Goal: Task Accomplishment & Management: Manage account settings

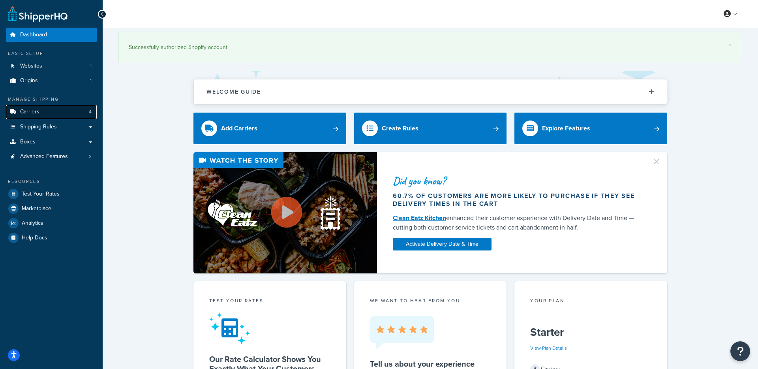
click at [33, 113] on span "Carriers" at bounding box center [29, 112] width 19 height 7
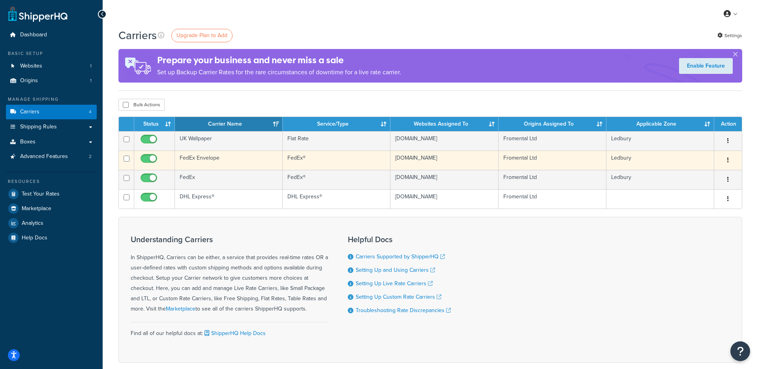
click at [190, 158] on td "FedEx Envelope" at bounding box center [229, 159] width 108 height 19
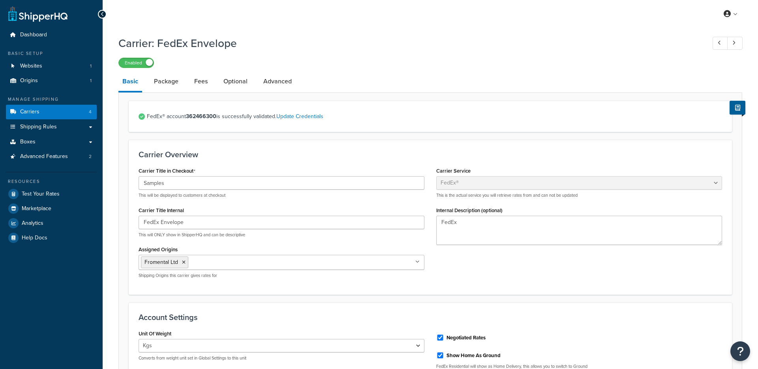
select select "fedEx"
select select "kg"
select select "CM"
select select "REGULAR_PICKUP"
select select "FEDEX_ENVELOPE"
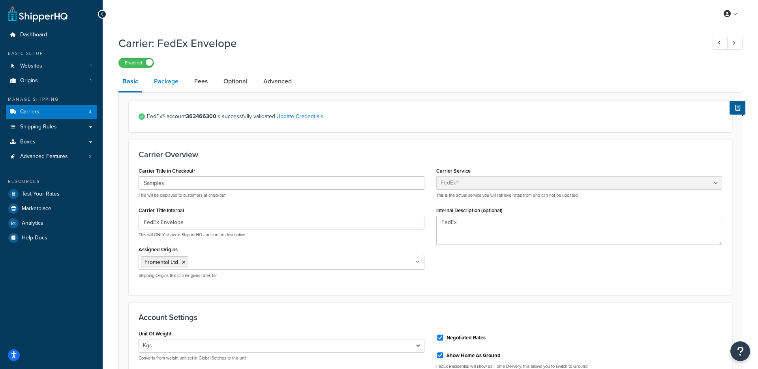
click at [166, 83] on link "Package" at bounding box center [166, 81] width 32 height 19
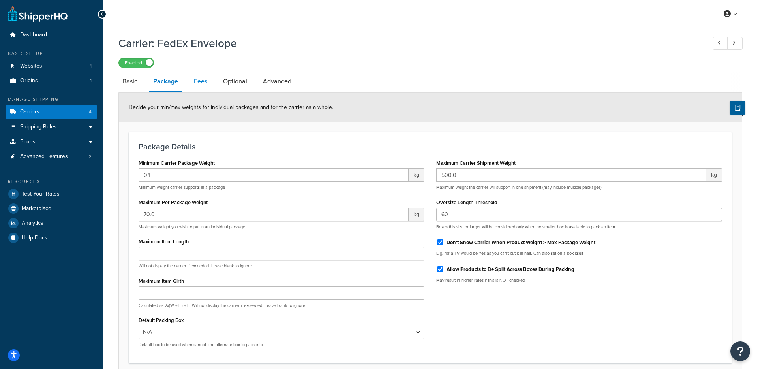
click at [200, 84] on link "Fees" at bounding box center [200, 81] width 21 height 19
select select "AFTER"
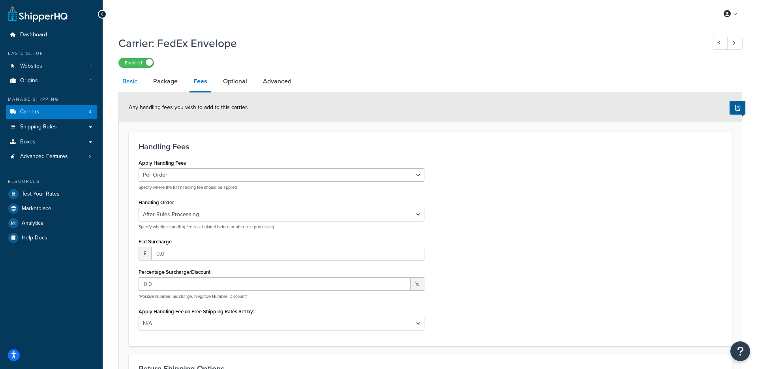
click at [133, 84] on link "Basic" at bounding box center [129, 81] width 23 height 19
select select "fedEx"
select select "kg"
select select "CM"
select select "REGULAR_PICKUP"
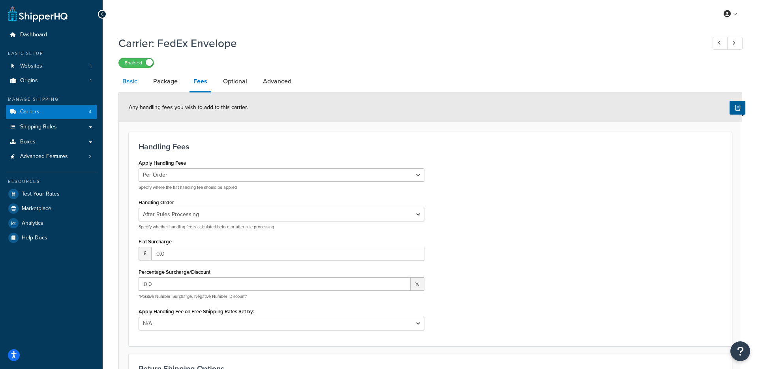
select select "FEDEX_ENVELOPE"
